Goal: Transaction & Acquisition: Book appointment/travel/reservation

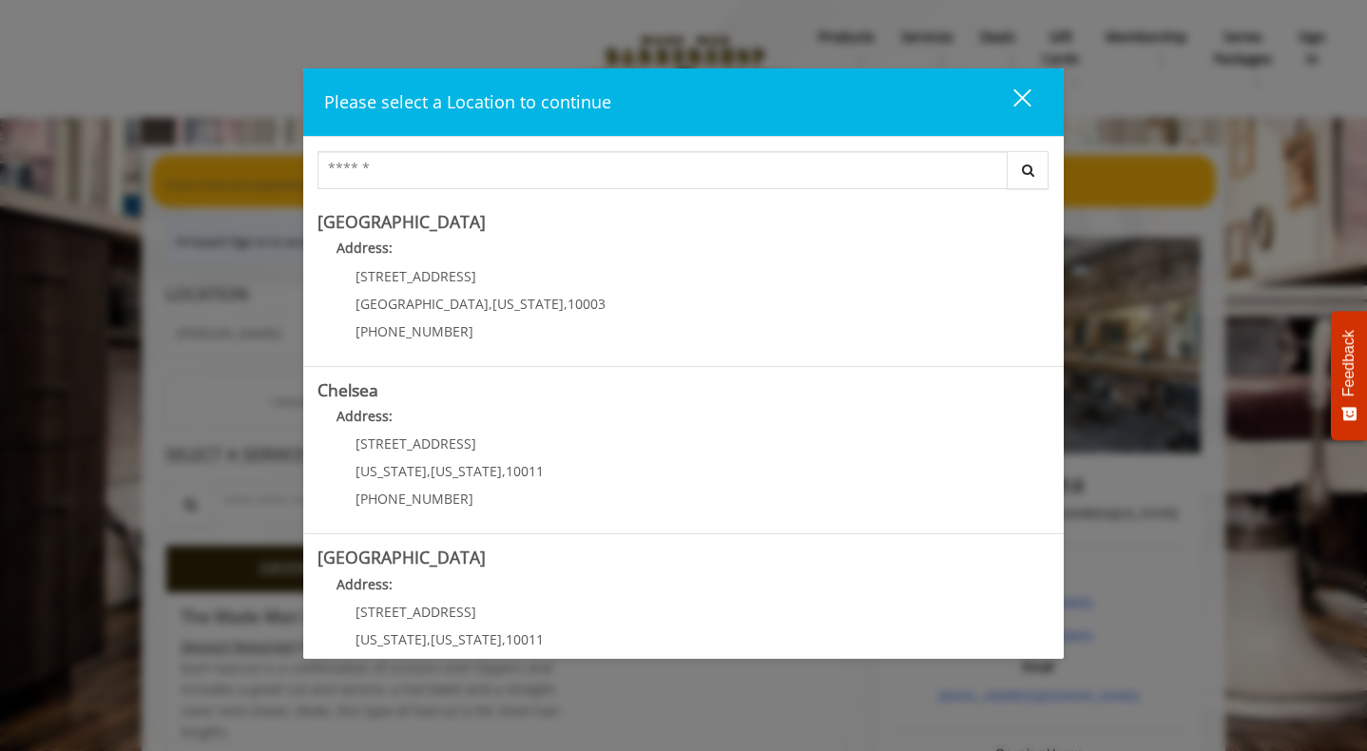
click at [1026, 104] on div "close" at bounding box center [1010, 101] width 38 height 29
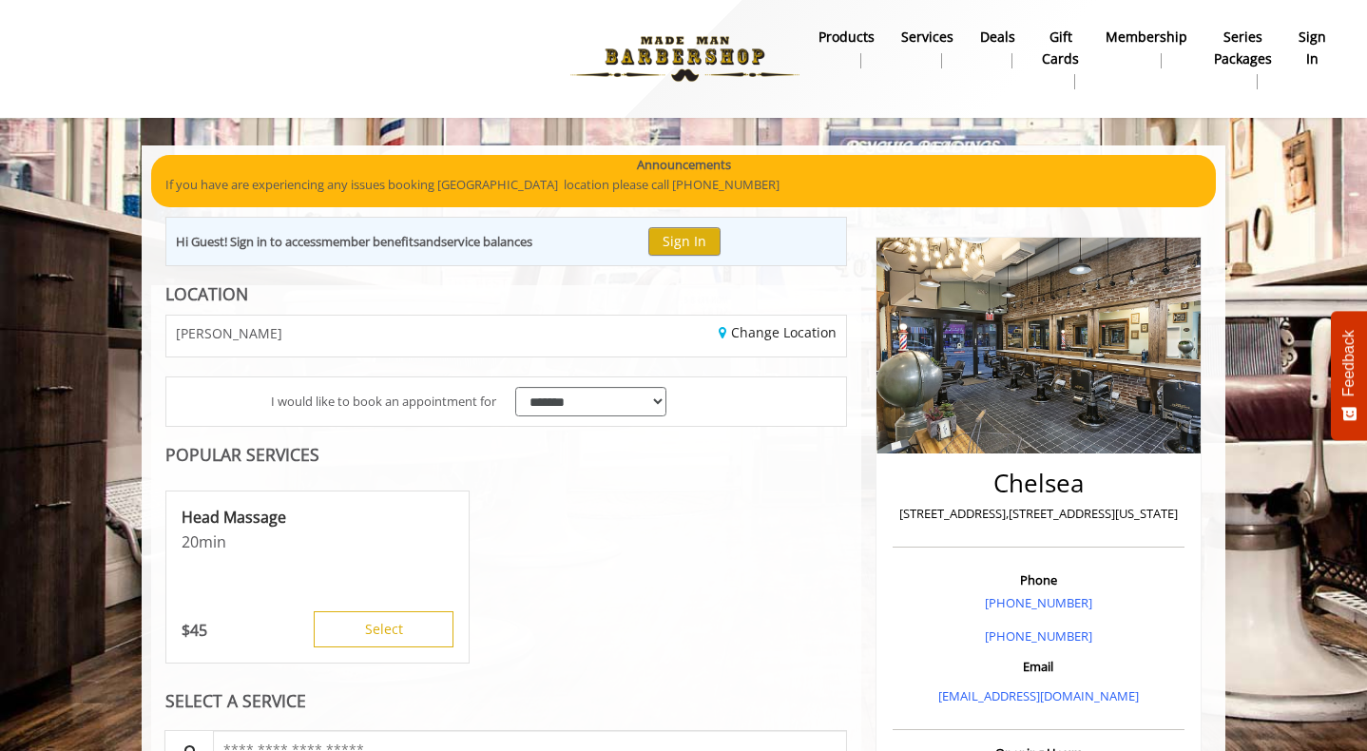
click at [1334, 50] on link "sign in" at bounding box center [1312, 48] width 54 height 49
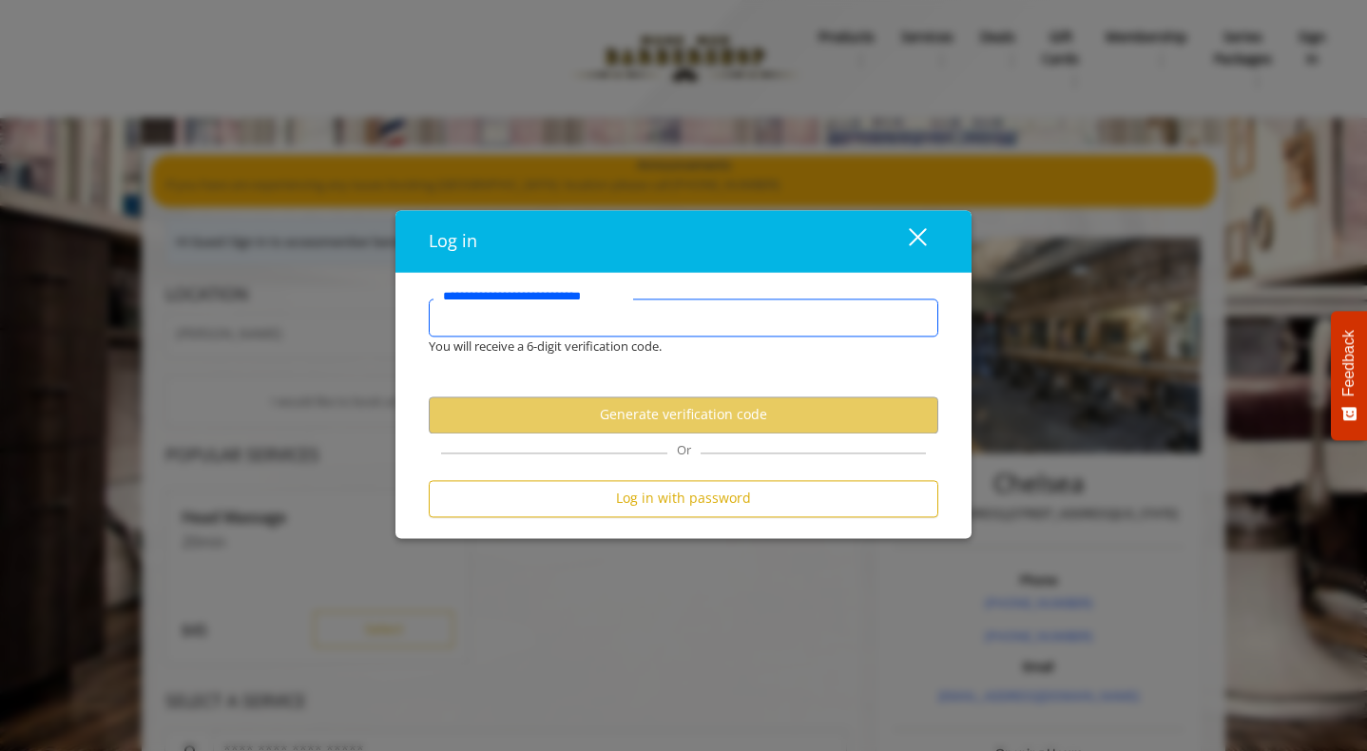
click at [582, 333] on input "**********" at bounding box center [683, 317] width 509 height 38
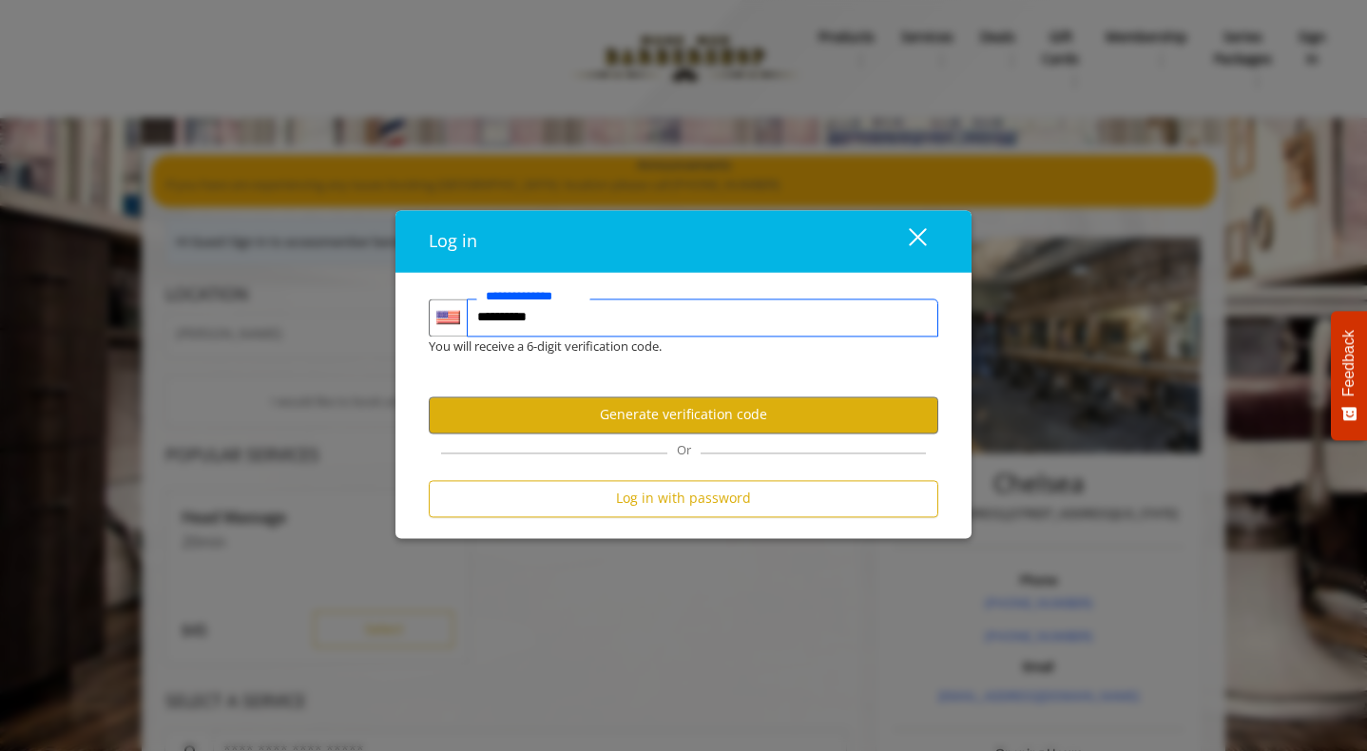
type input "**********"
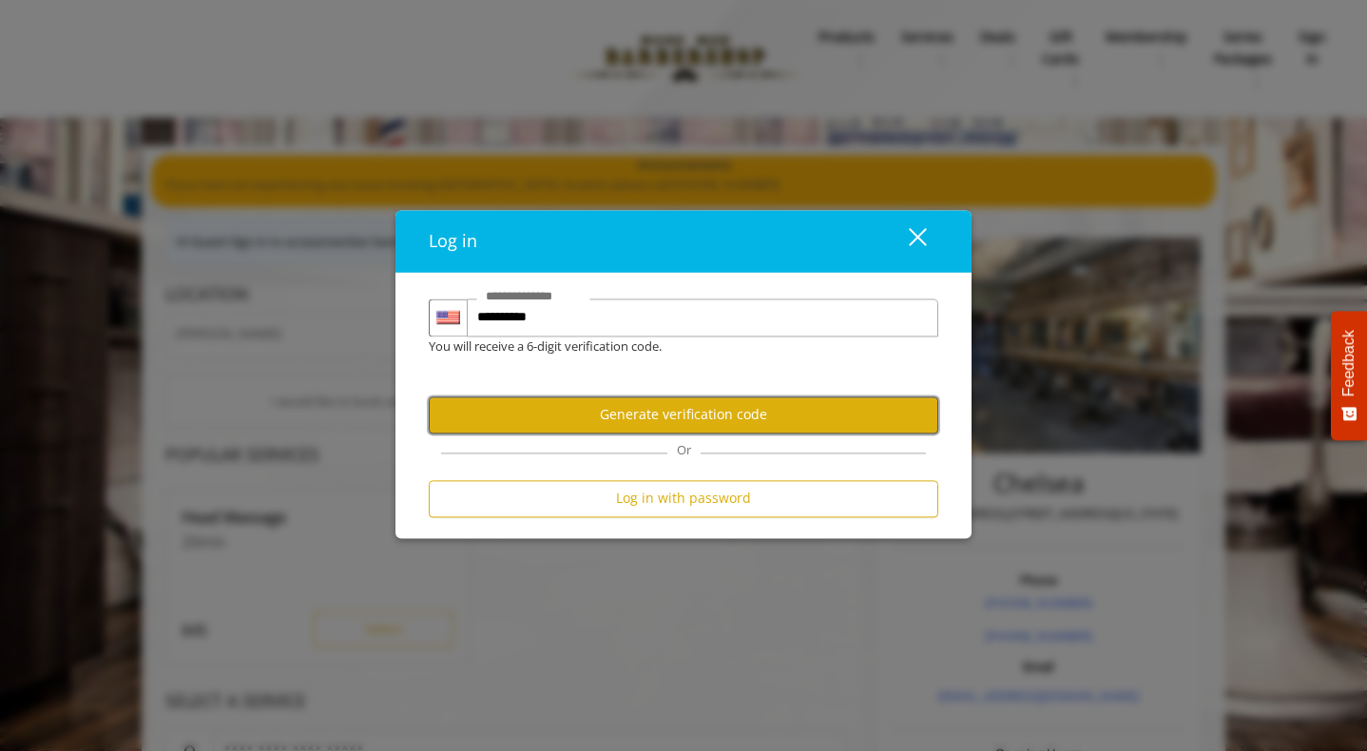
click at [661, 421] on button "Generate verification code" at bounding box center [683, 414] width 509 height 37
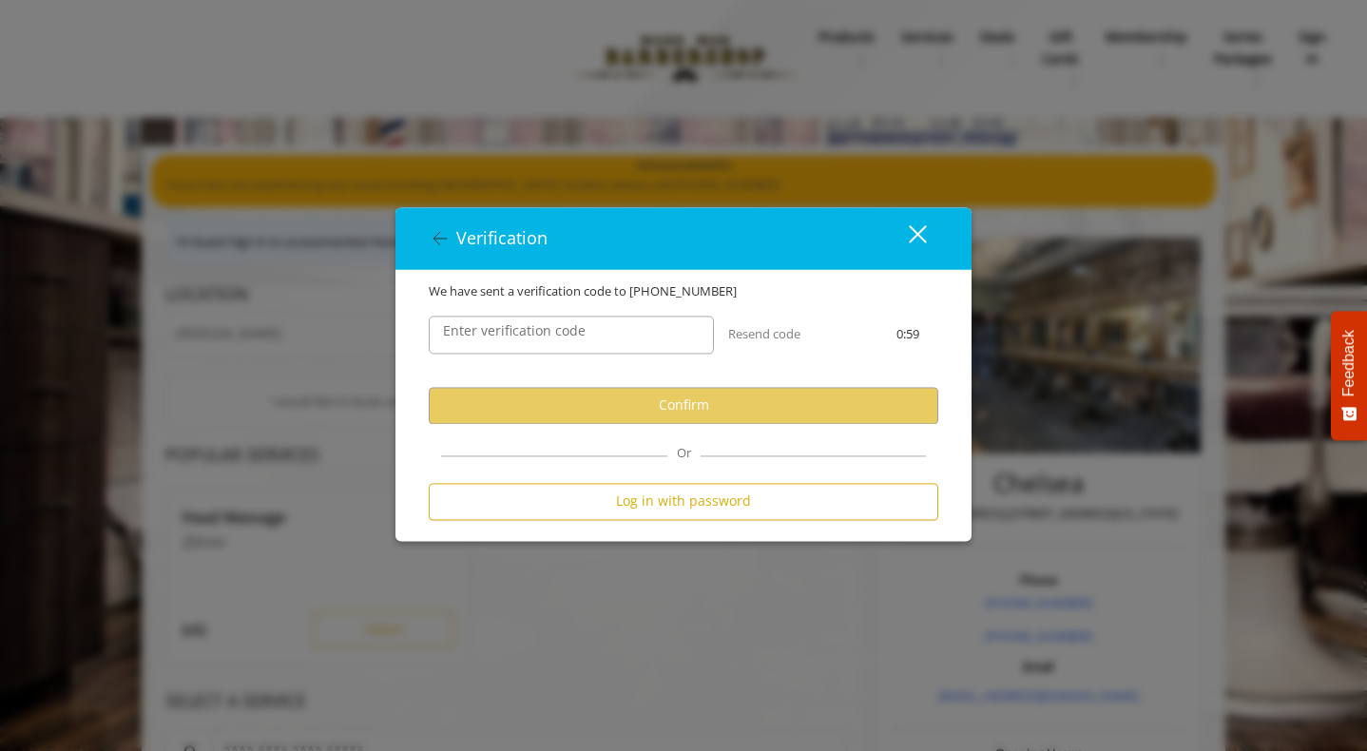
click at [489, 322] on label "Enter verification code" at bounding box center [514, 330] width 162 height 21
click at [489, 322] on input "Enter verification code" at bounding box center [571, 335] width 285 height 38
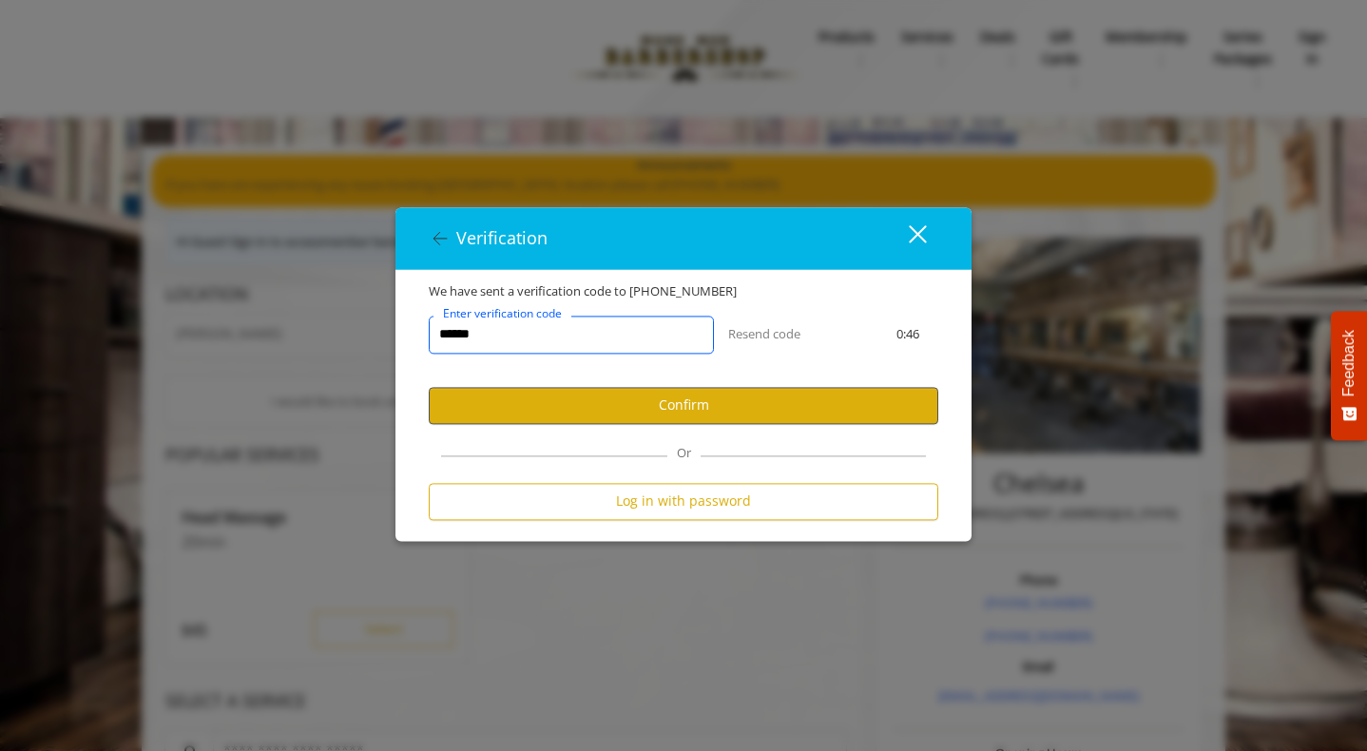
type input "******"
click at [654, 419] on button "Confirm" at bounding box center [683, 405] width 509 height 37
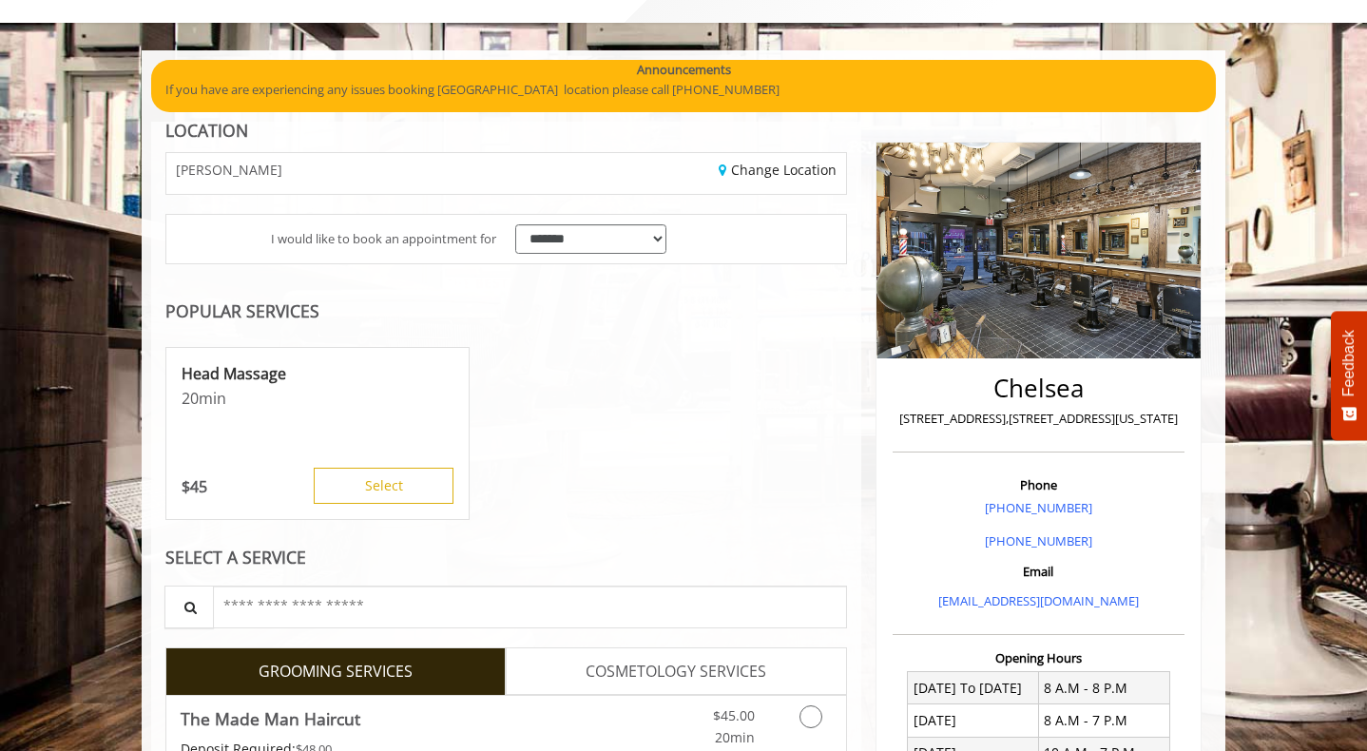
scroll to position [380, 0]
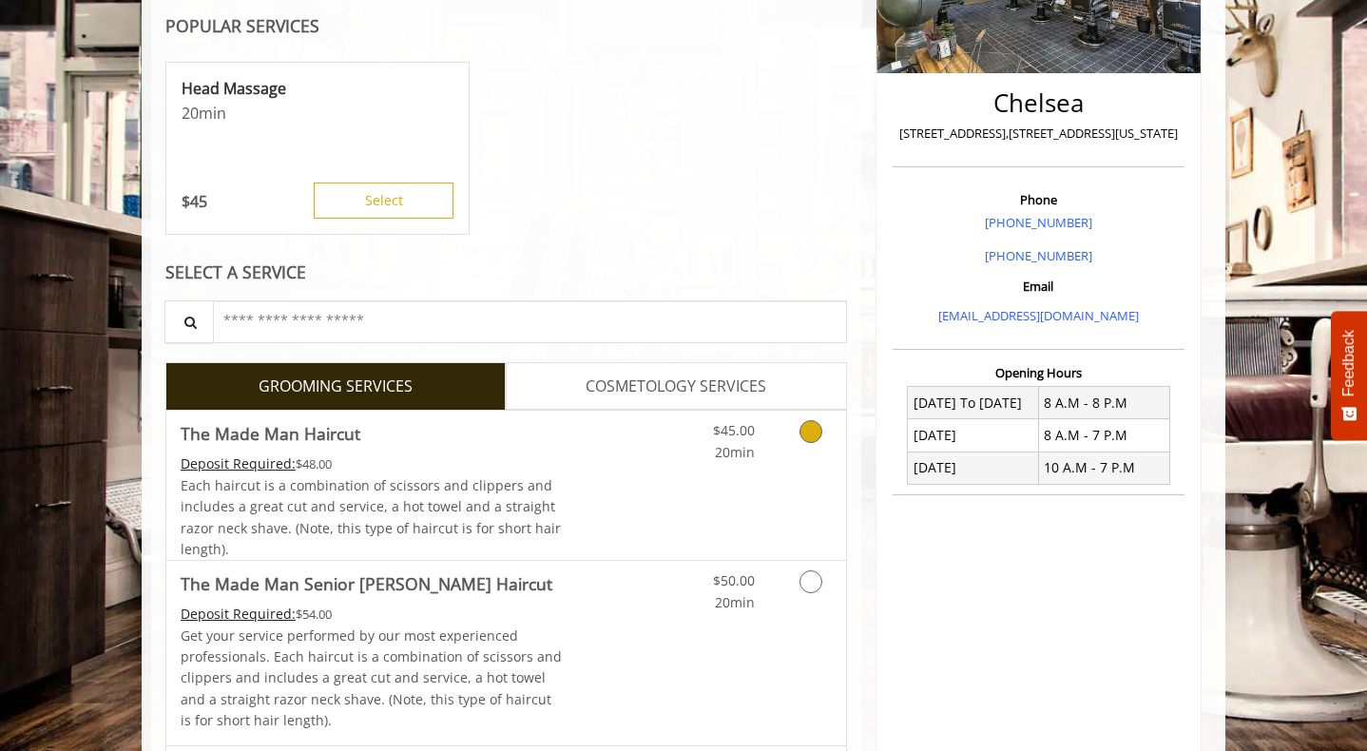
click at [674, 443] on div "$45.00 20min" at bounding box center [715, 437] width 107 height 52
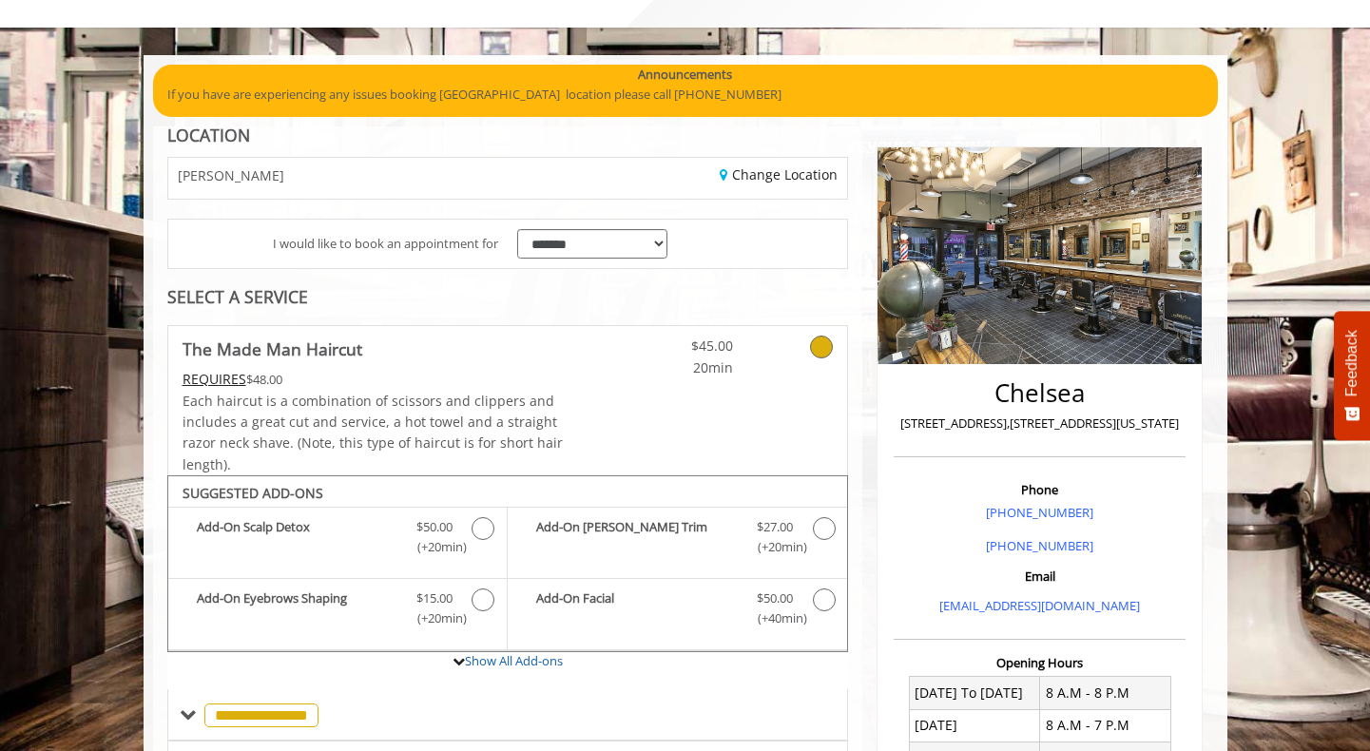
scroll to position [0, 0]
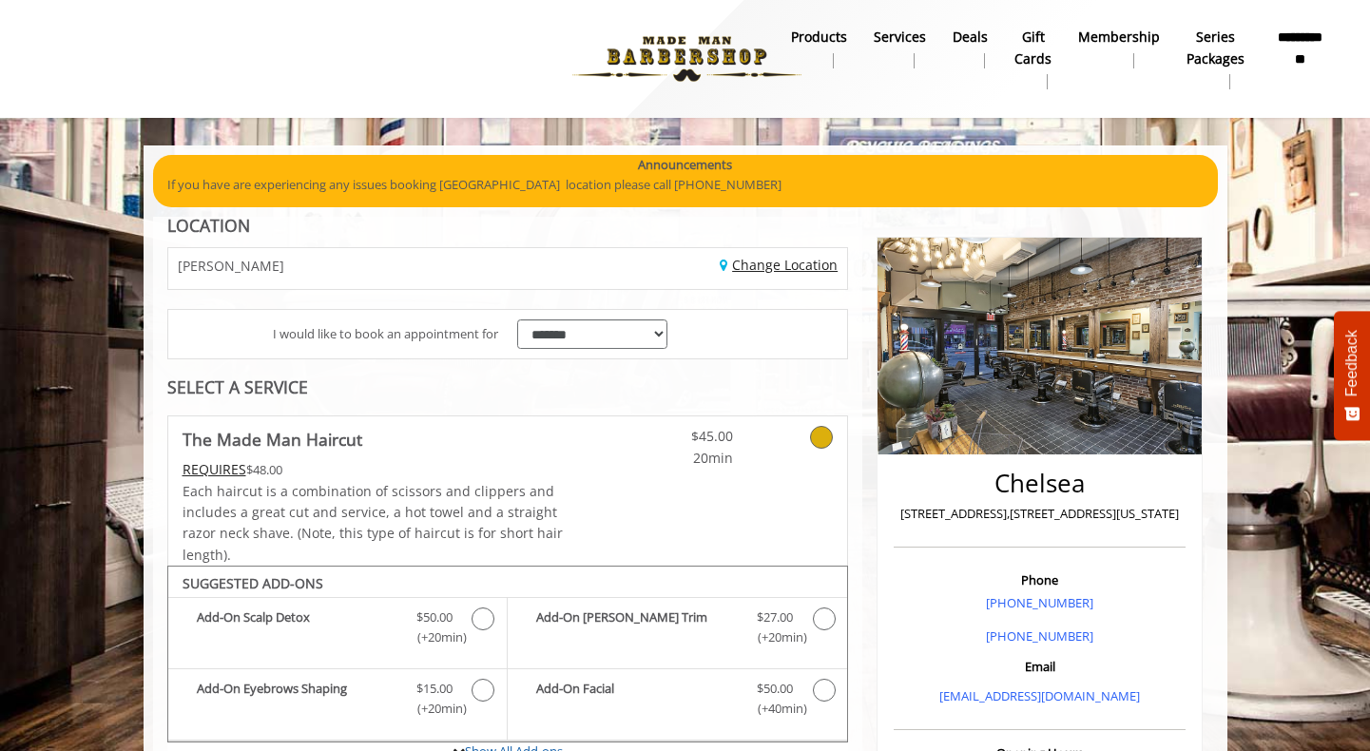
click at [765, 262] on link "Change Location" at bounding box center [779, 265] width 118 height 18
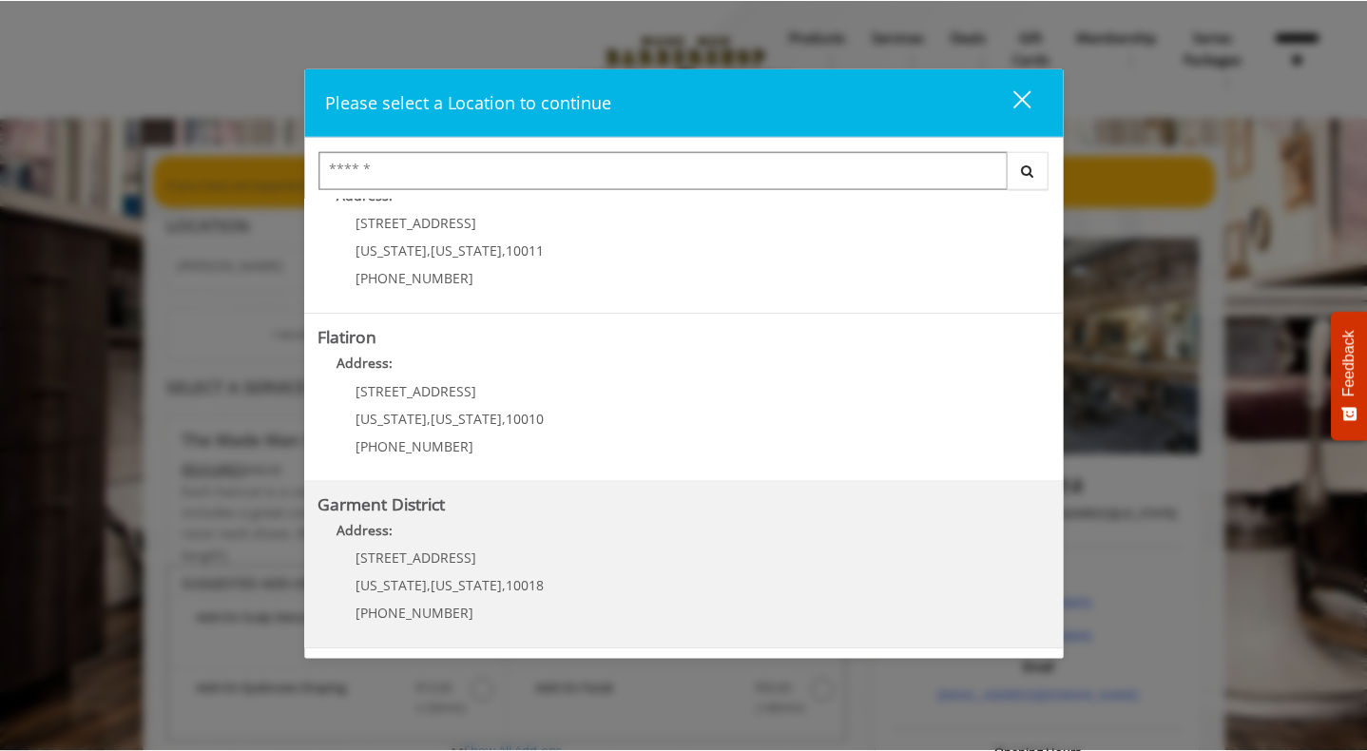
scroll to position [95, 0]
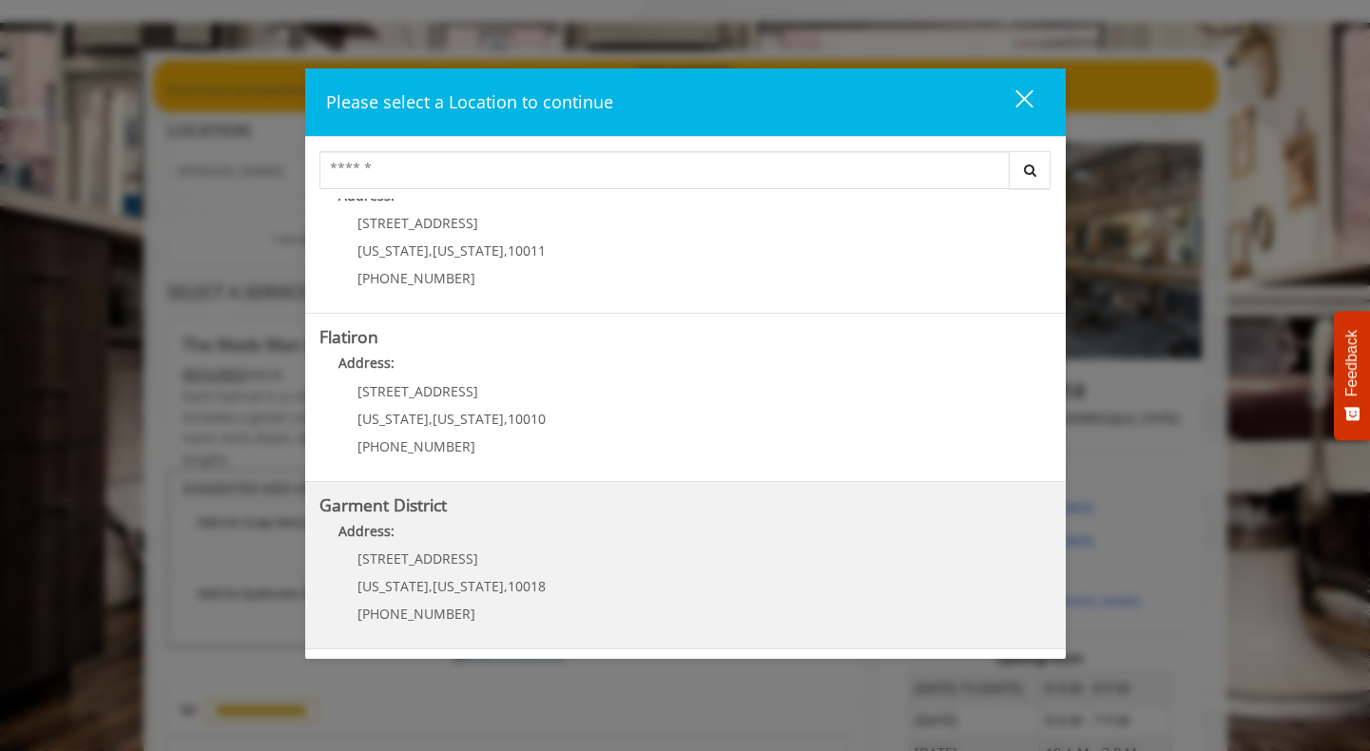
click at [453, 572] on div "[STREET_ADDRESS][US_STATE][US_STATE] (212) 997-4247" at bounding box center [437, 592] width 236 height 83
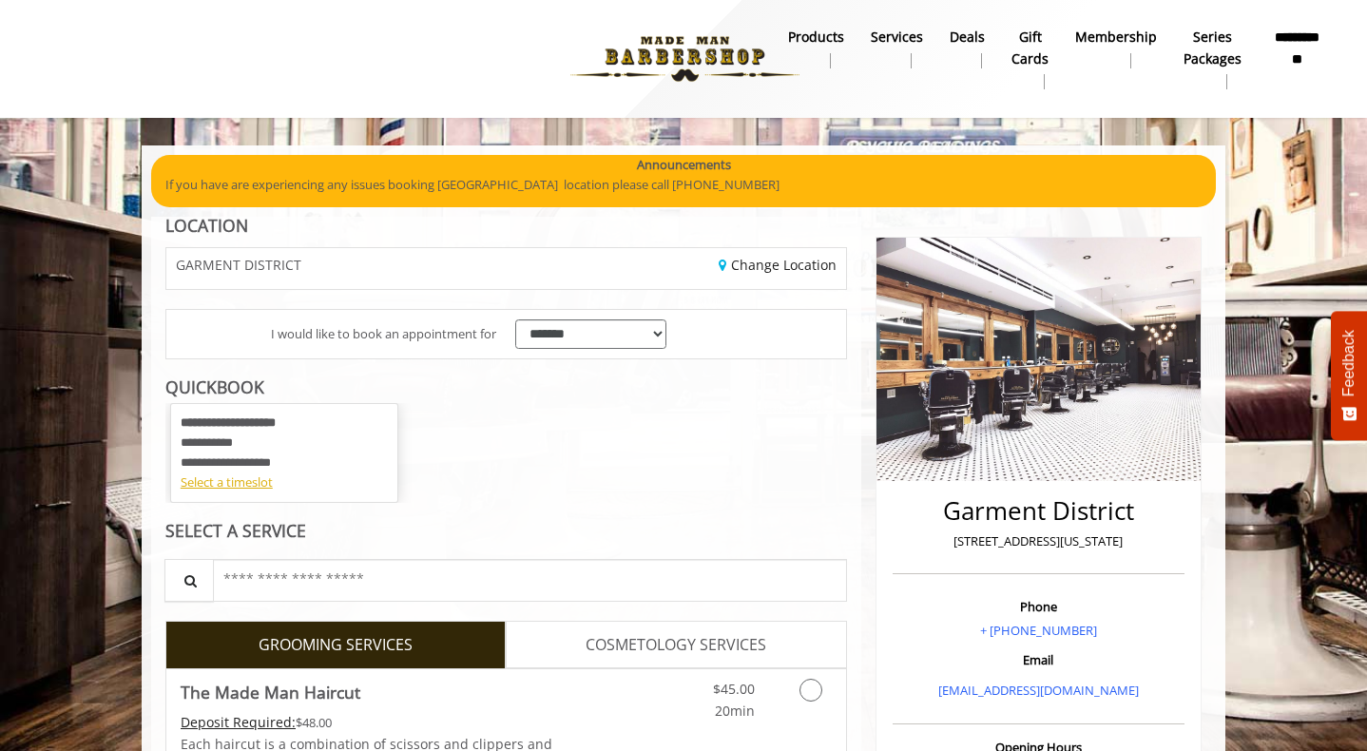
scroll to position [380, 0]
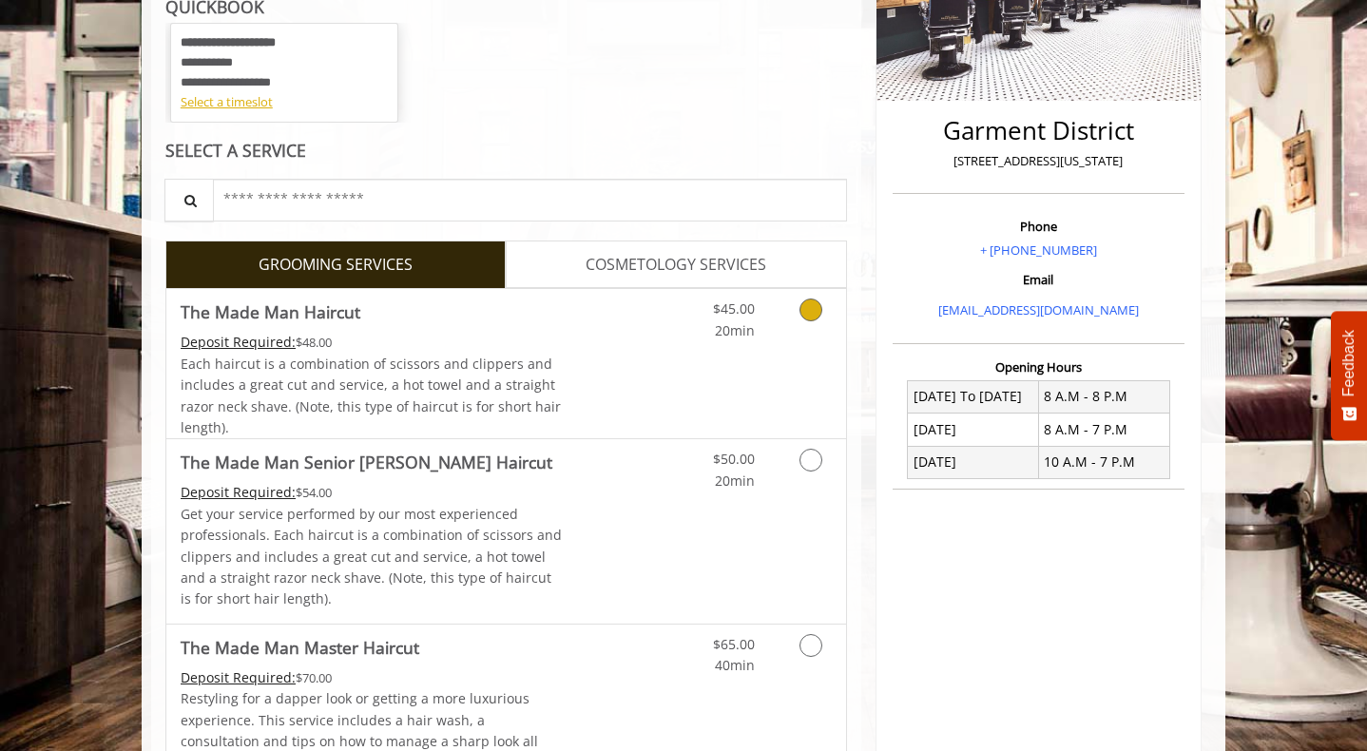
click at [797, 367] on div "$45.00 20min" at bounding box center [761, 363] width 170 height 149
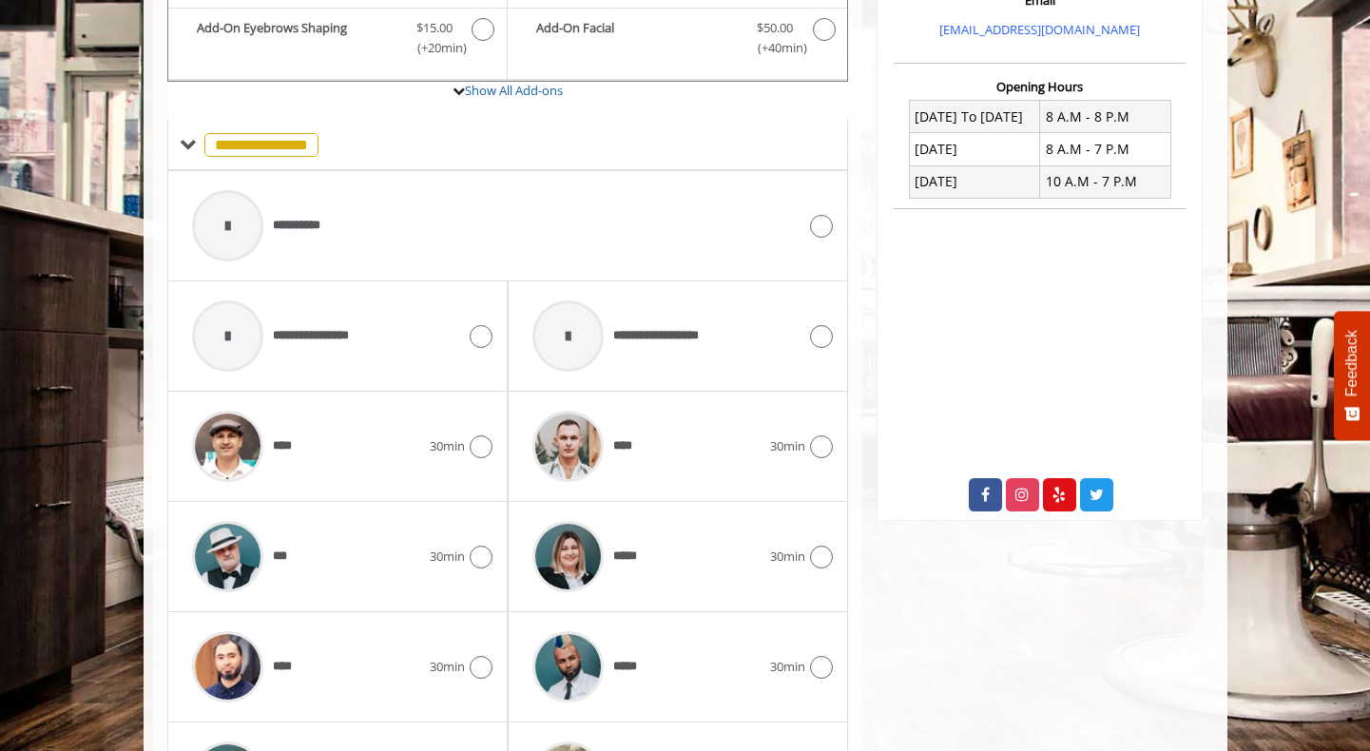
scroll to position [919, 0]
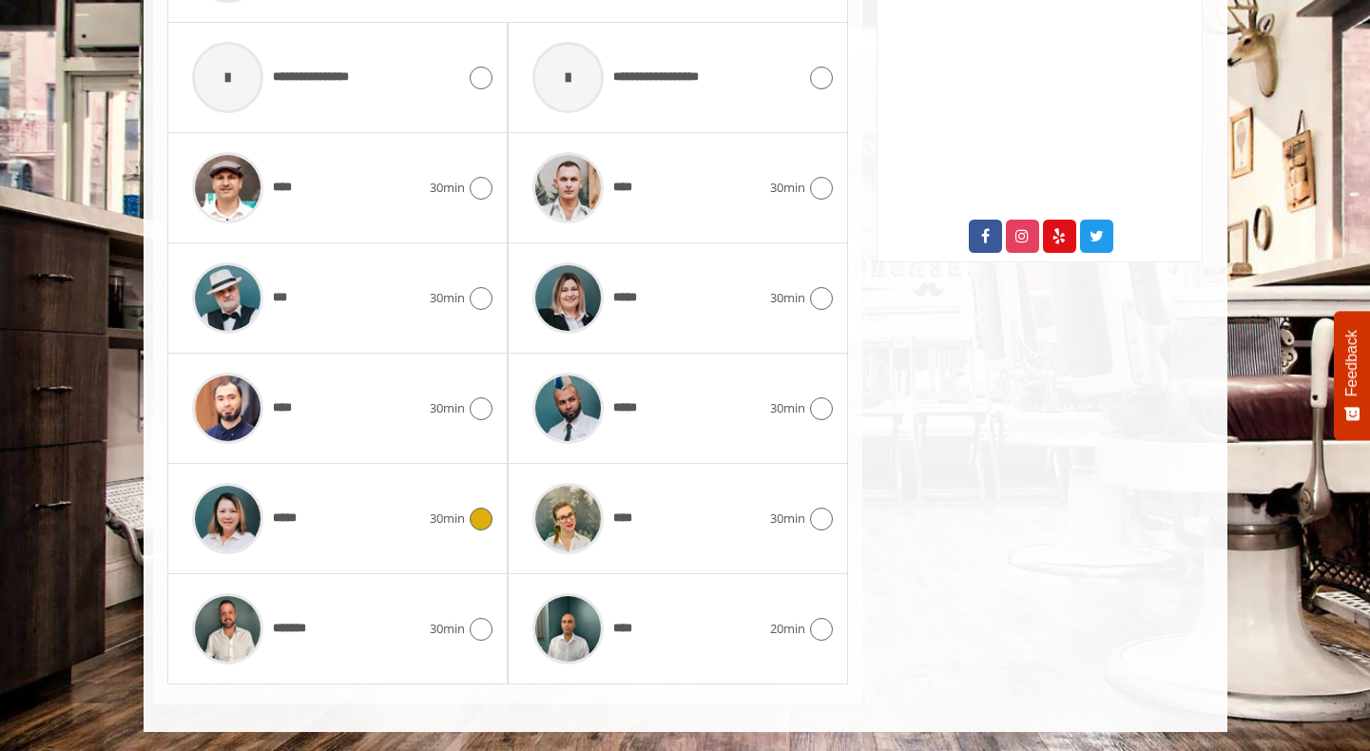
click at [332, 543] on div "*****" at bounding box center [306, 518] width 247 height 90
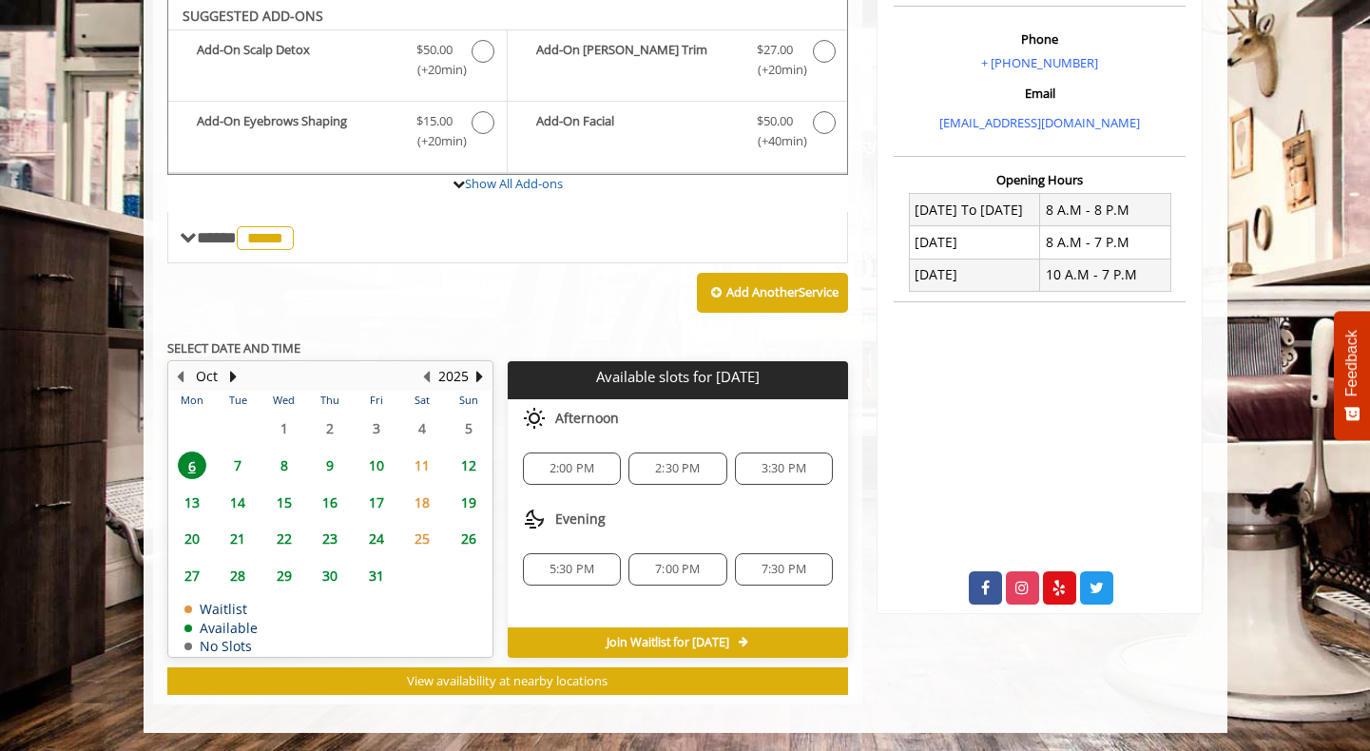
scroll to position [567, 0]
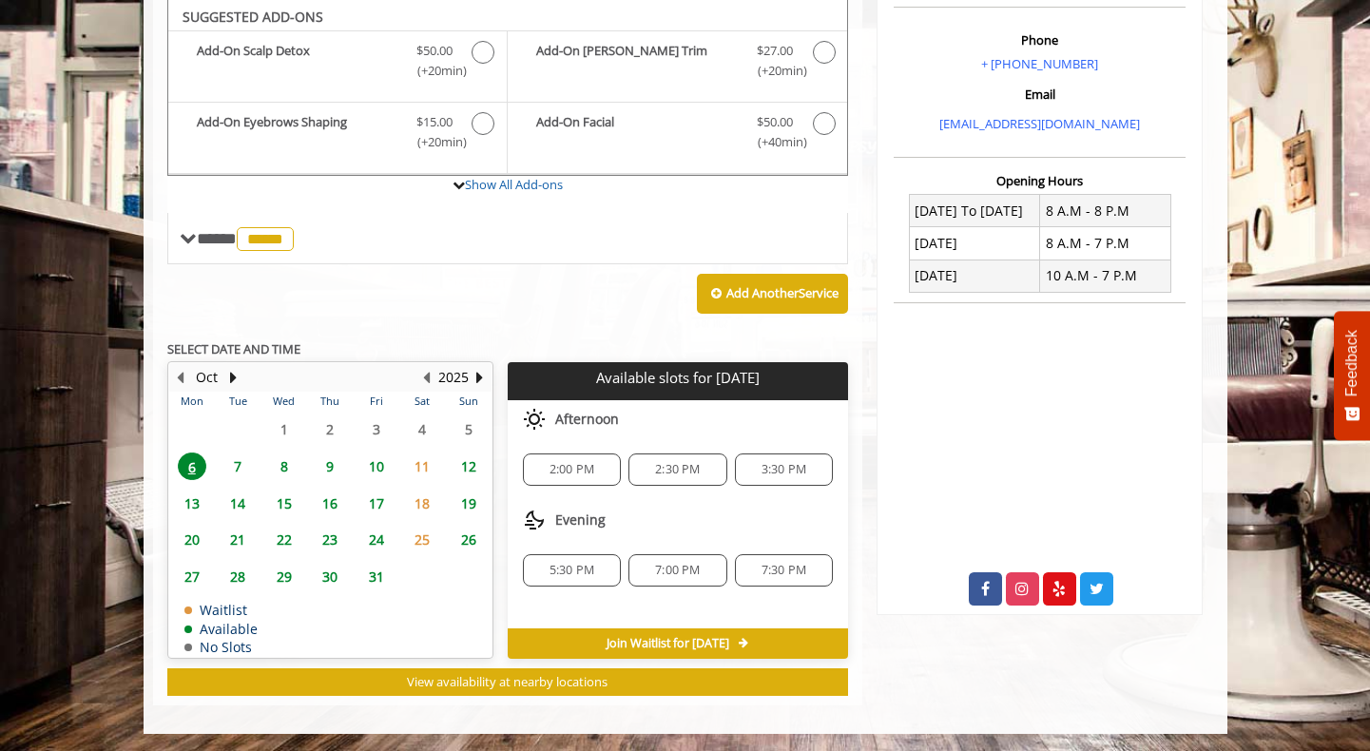
click at [184, 475] on span "6" at bounding box center [192, 466] width 29 height 28
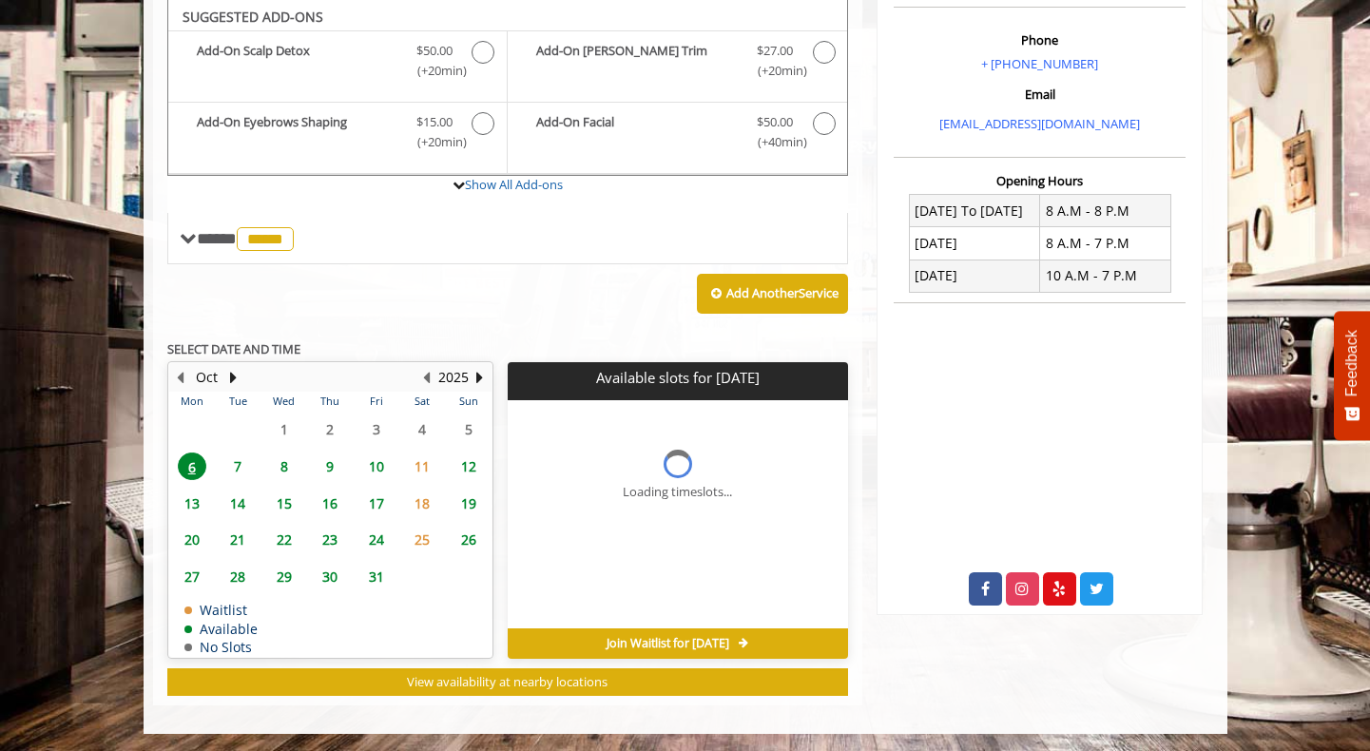
scroll to position [568, 0]
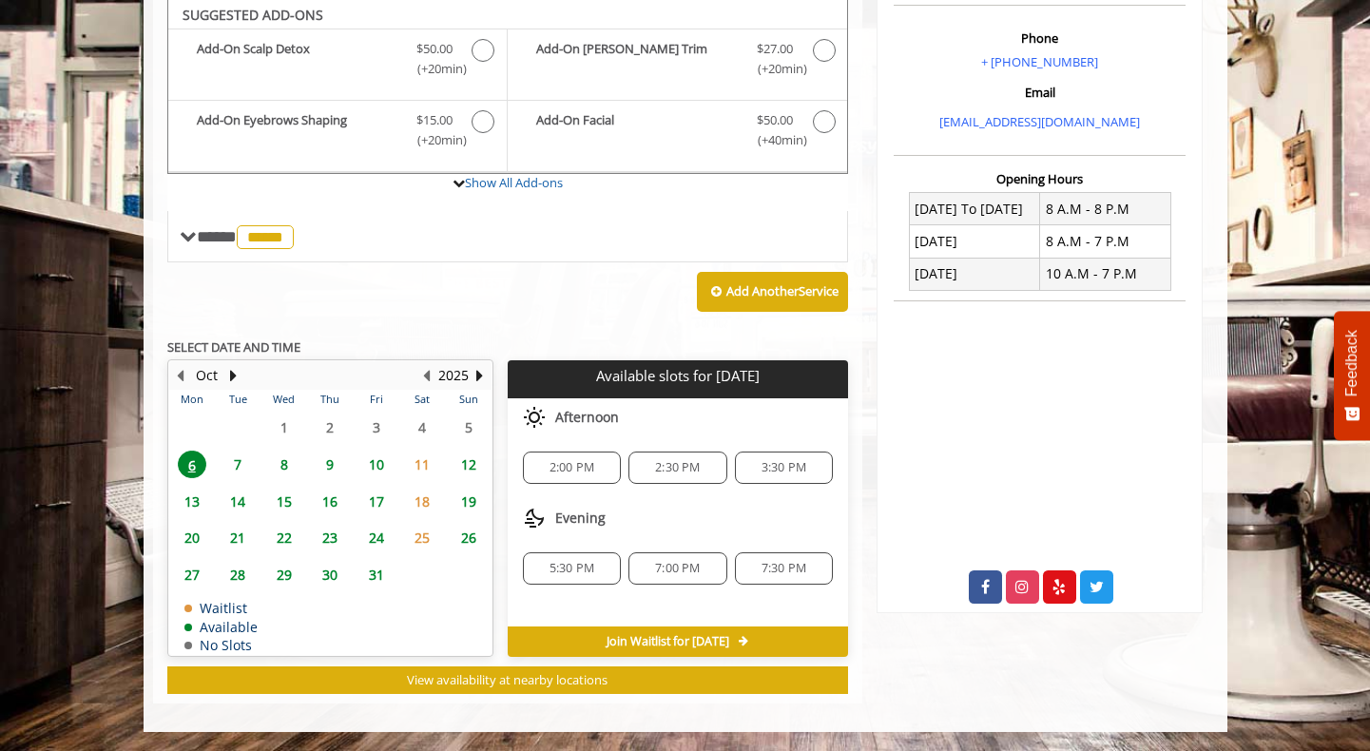
click at [574, 563] on span "5:30 PM" at bounding box center [571, 568] width 45 height 15
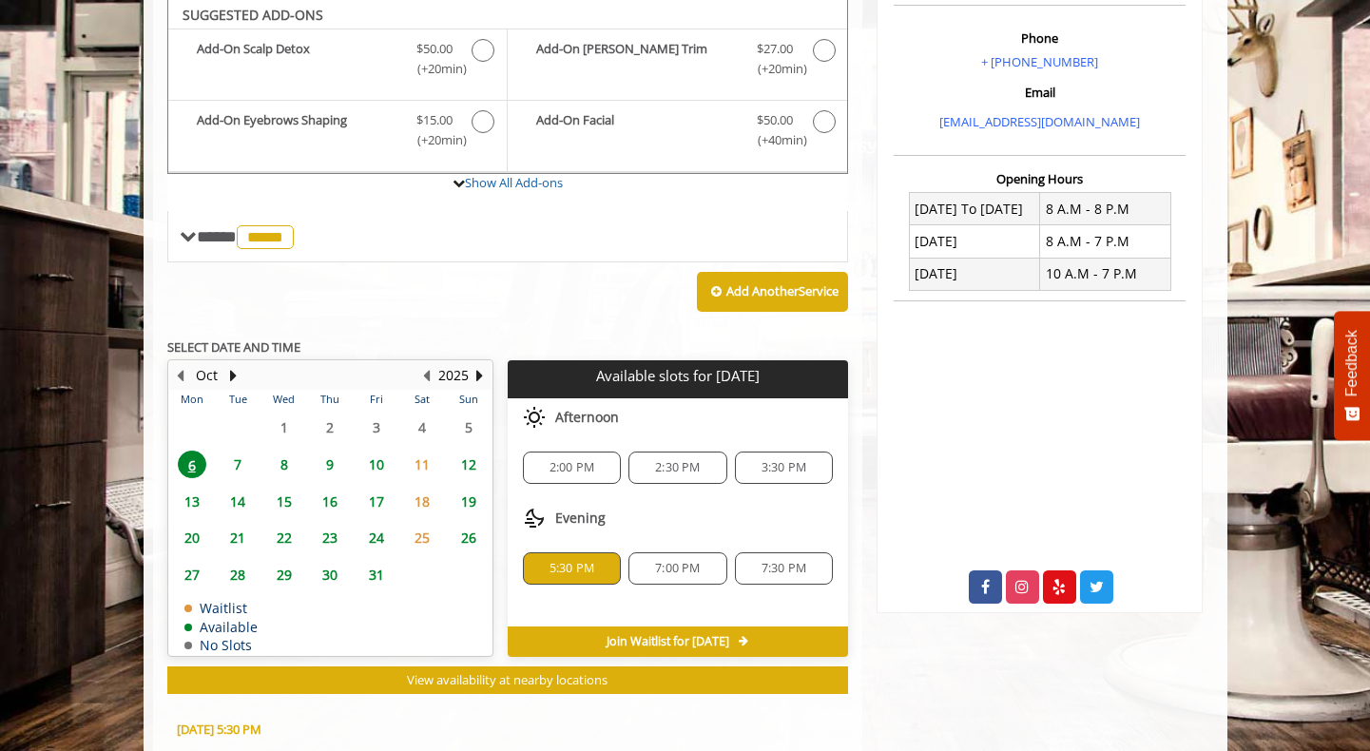
scroll to position [912, 0]
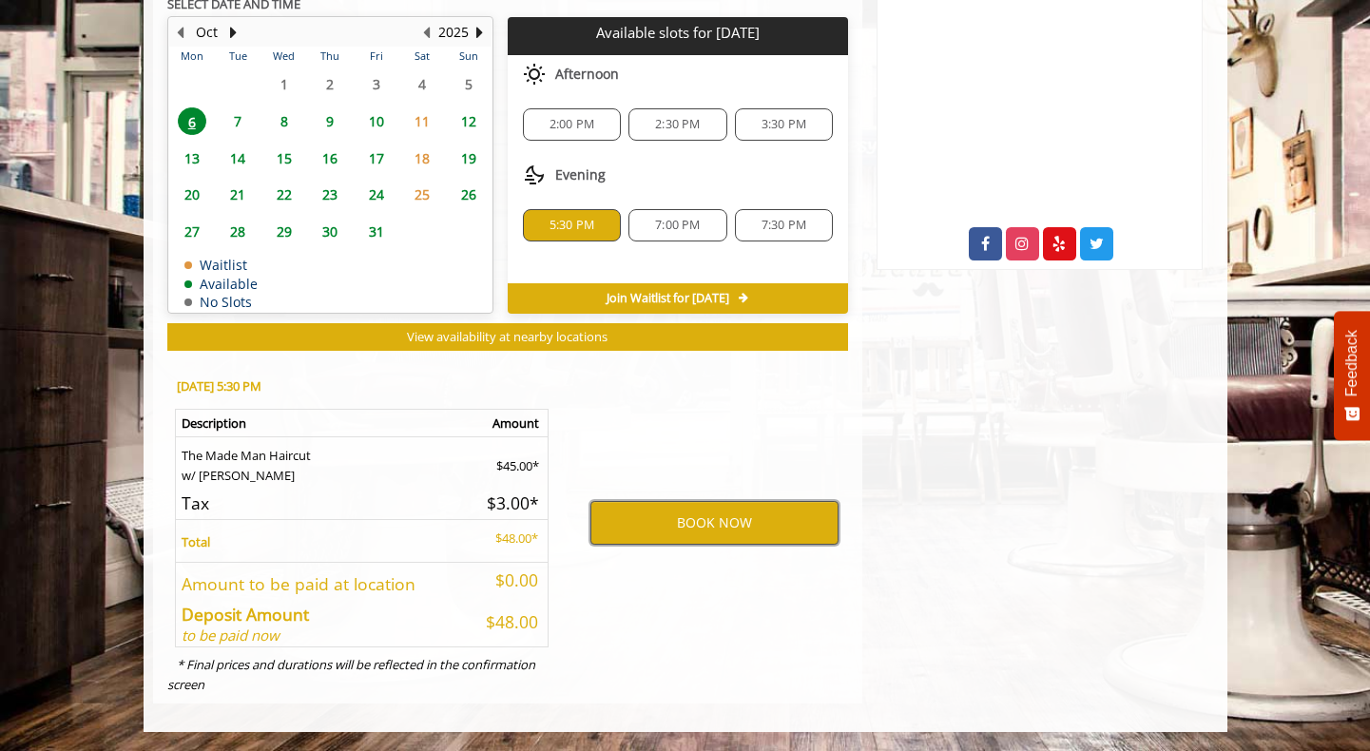
click at [715, 510] on button "BOOK NOW" at bounding box center [714, 523] width 248 height 44
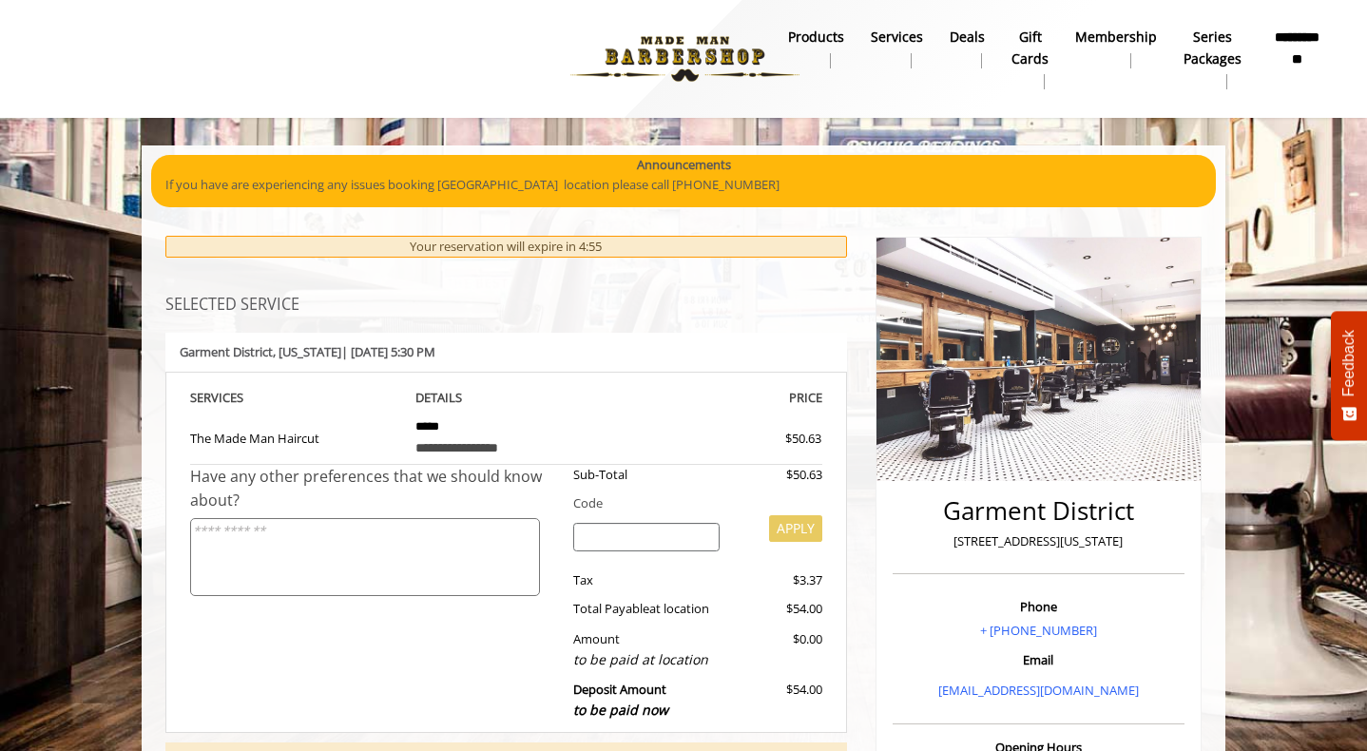
scroll to position [285, 0]
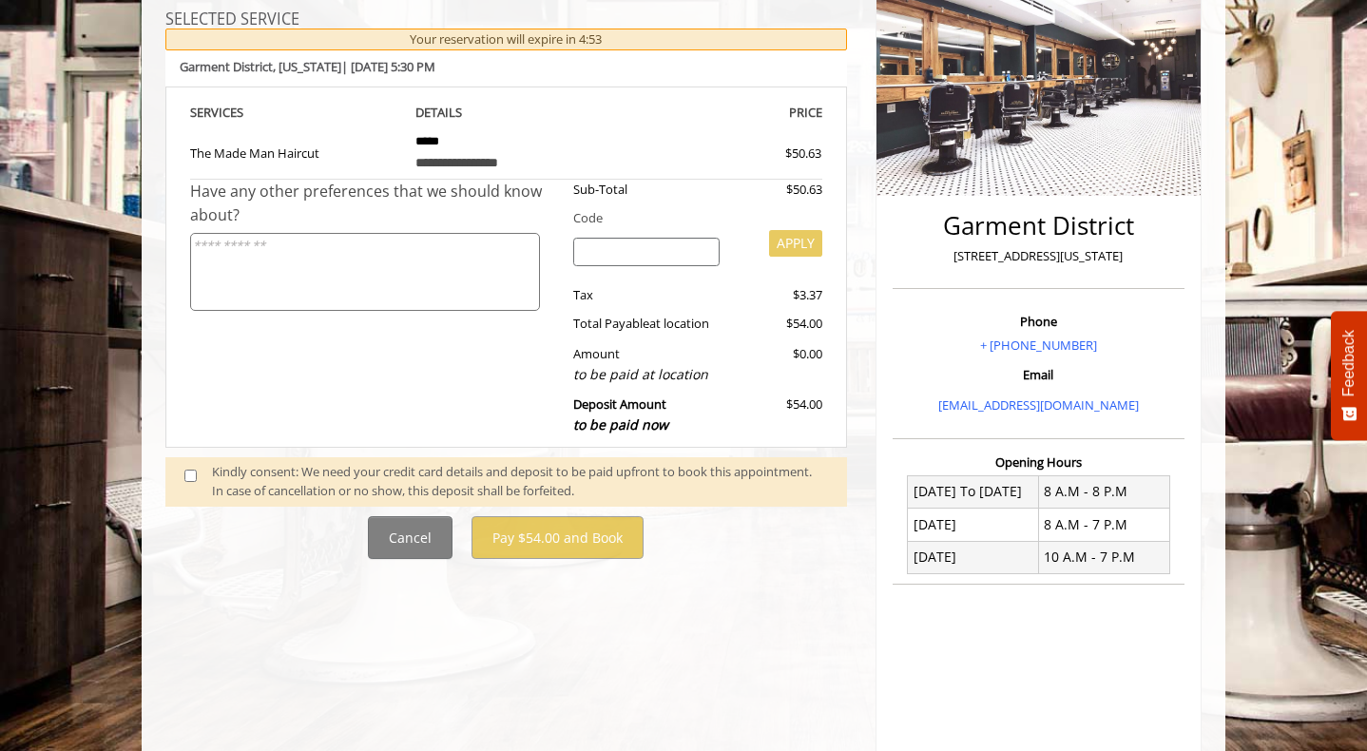
click at [213, 458] on div "Kindly consent: We need your credit card details and deposit to be paid upfront…" at bounding box center [506, 482] width 682 height 50
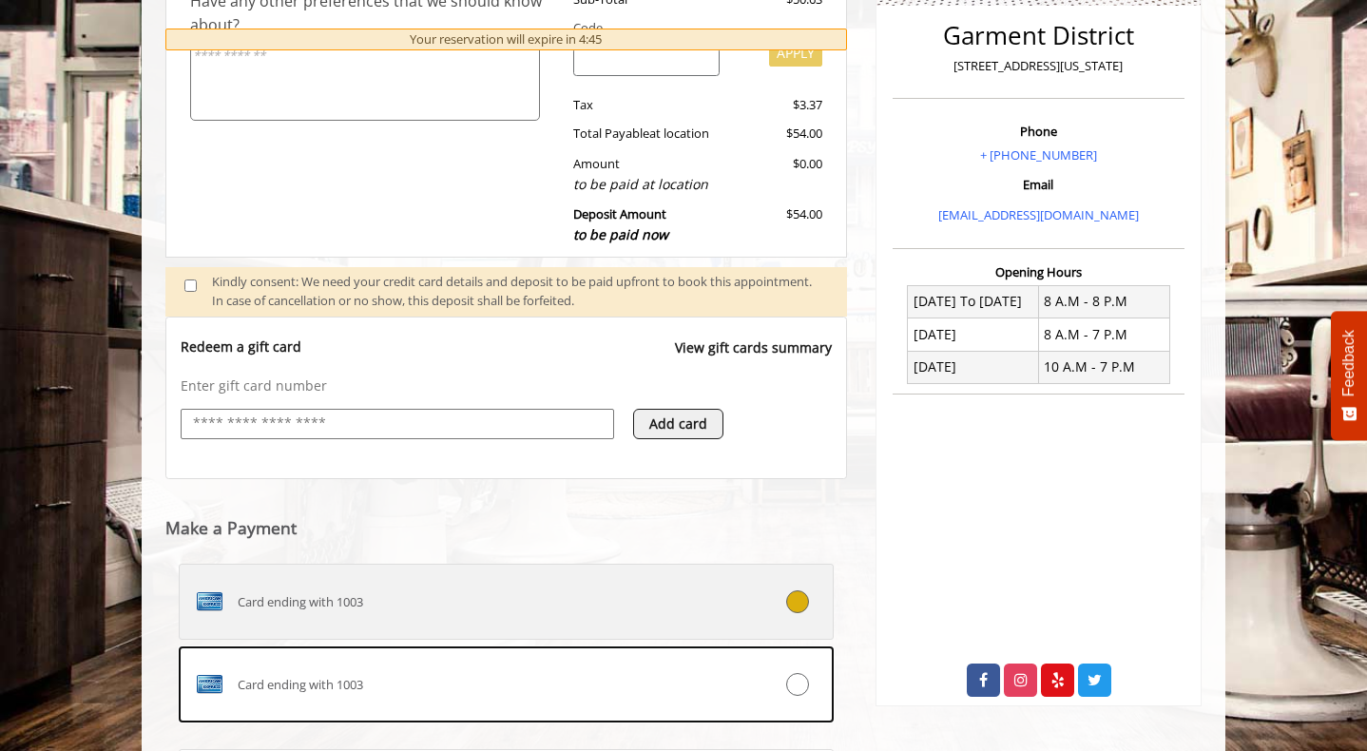
scroll to position [665, 0]
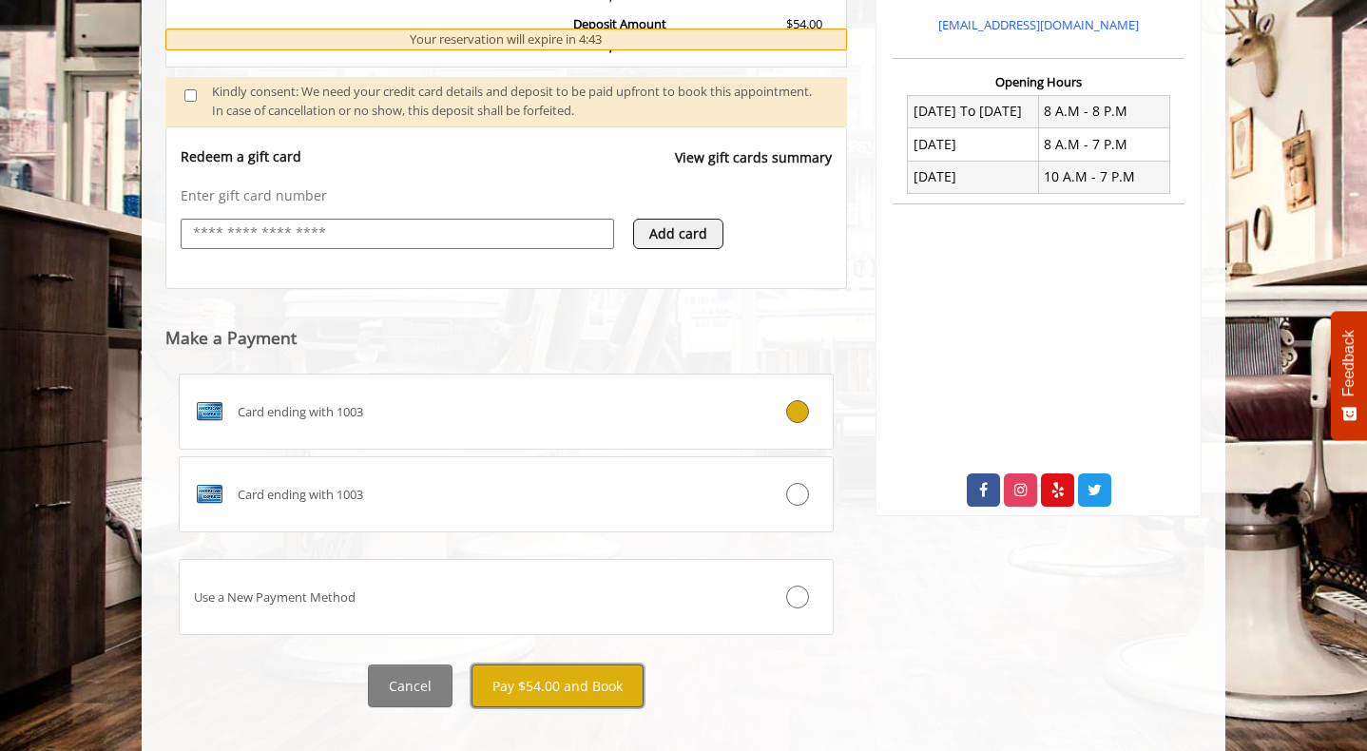
click at [572, 686] on button "Pay $54.00 and Book" at bounding box center [557, 685] width 172 height 43
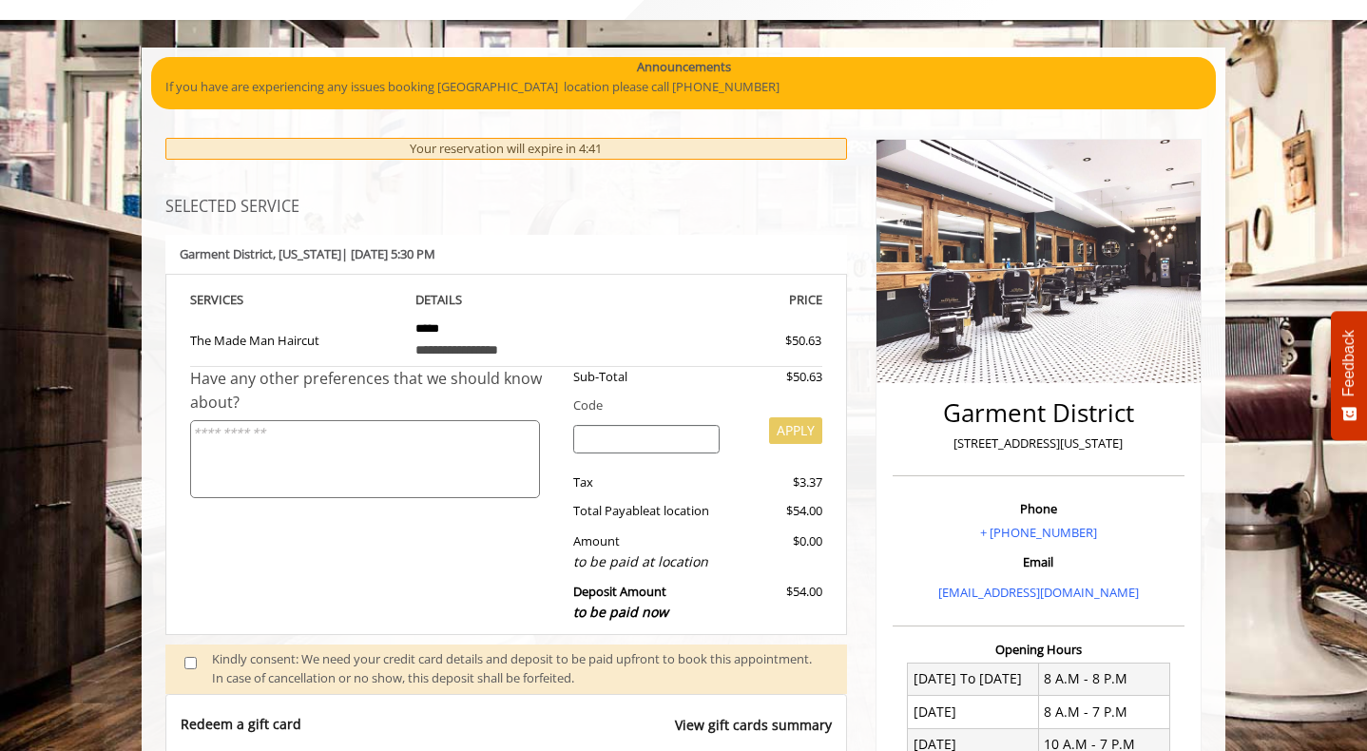
scroll to position [0, 0]
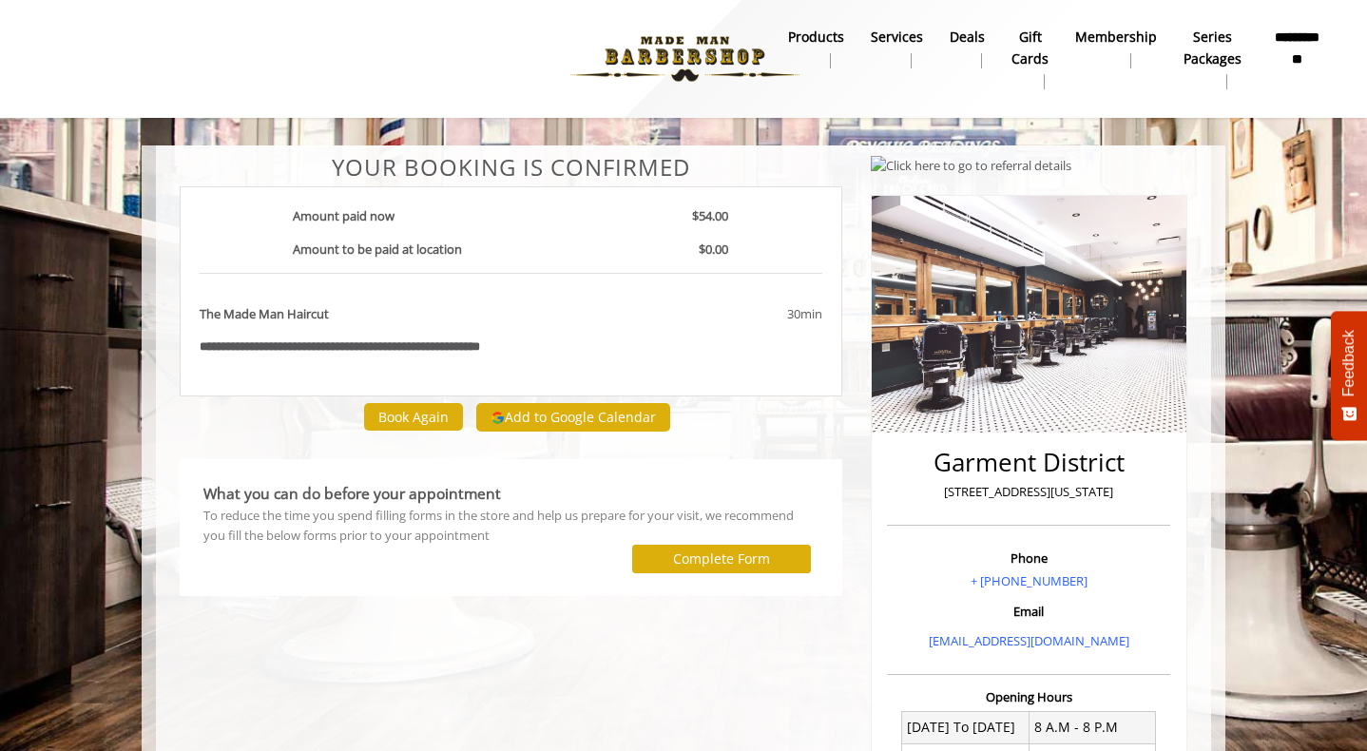
click at [305, 29] on div at bounding box center [422, 59] width 788 height 105
